Goal: Information Seeking & Learning: Understand process/instructions

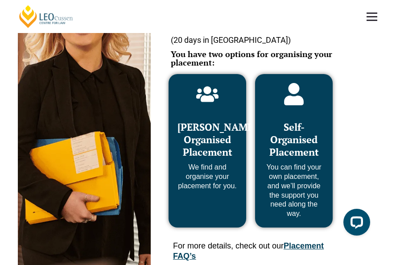
scroll to position [460, 0]
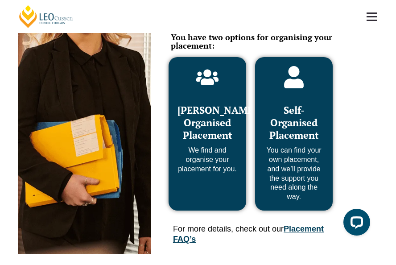
click at [286, 135] on div "Self-Organised Placement You can find your own placement, and we’ll provide the…" at bounding box center [294, 148] width 60 height 107
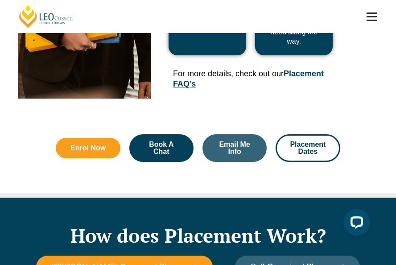
scroll to position [624, 0]
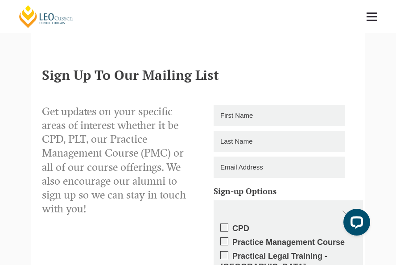
scroll to position [997, 0]
